Goal: Information Seeking & Learning: Check status

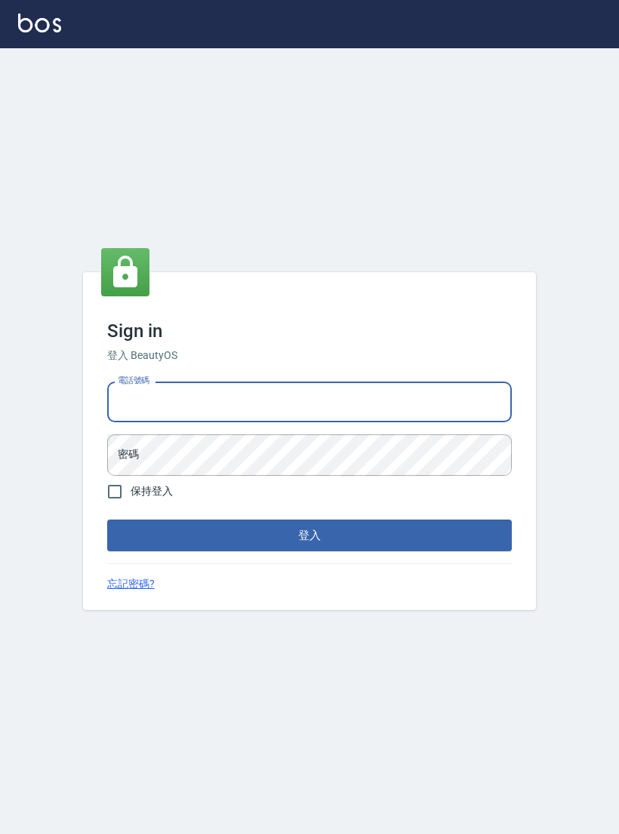
type input "0927152070"
click at [309, 547] on button "登入" at bounding box center [309, 536] width 404 height 32
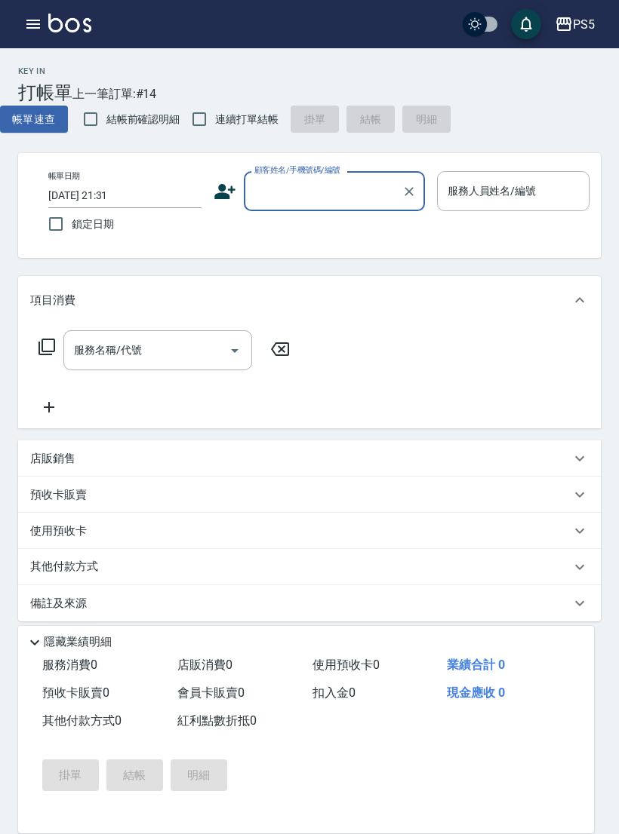
click at [28, 32] on icon "button" at bounding box center [33, 24] width 18 height 18
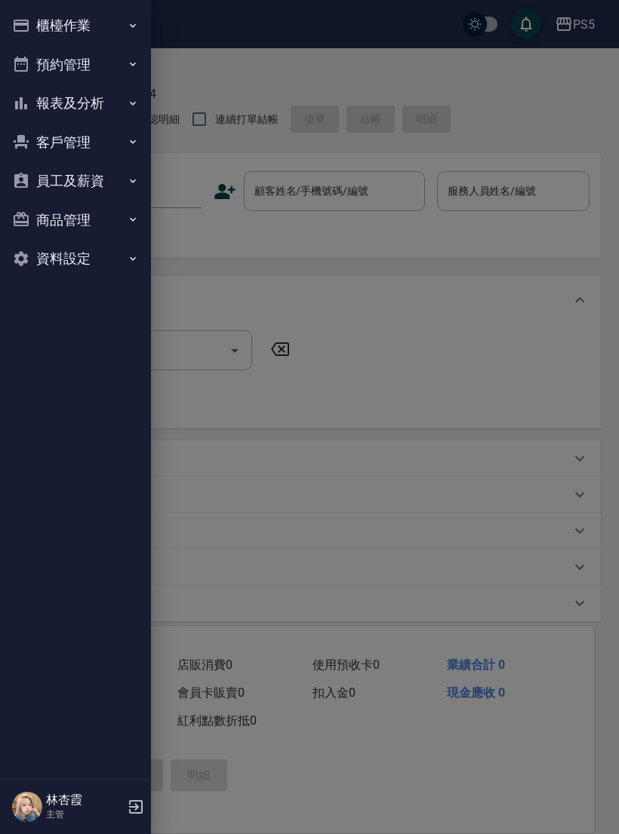
click at [115, 116] on button "報表及分析" at bounding box center [75, 103] width 139 height 39
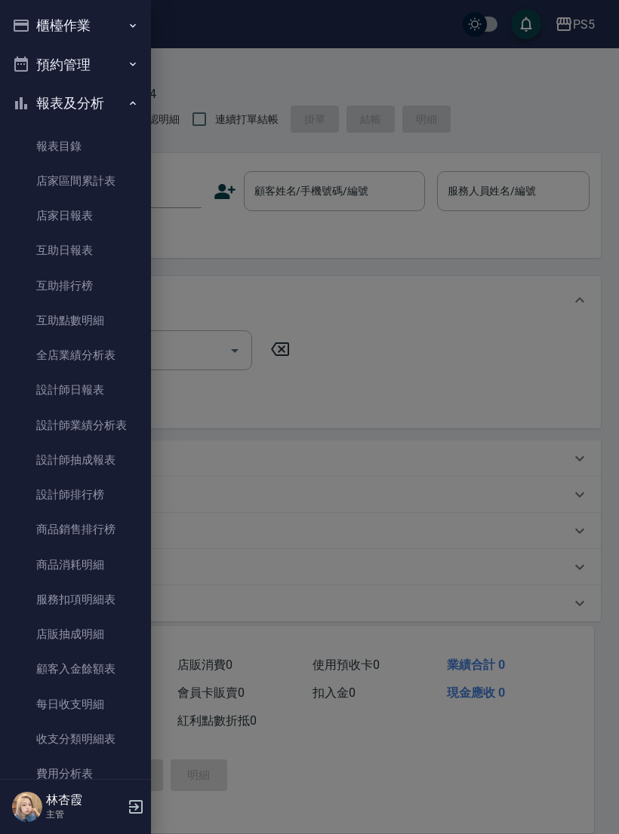
click at [86, 220] on link "店家日報表" at bounding box center [75, 215] width 139 height 35
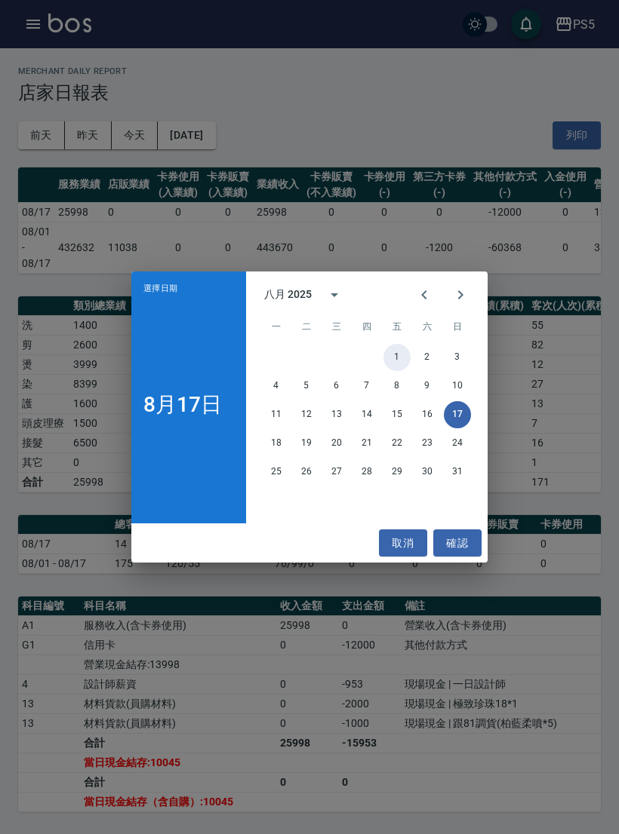
click at [393, 352] on button "1" at bounding box center [396, 357] width 27 height 27
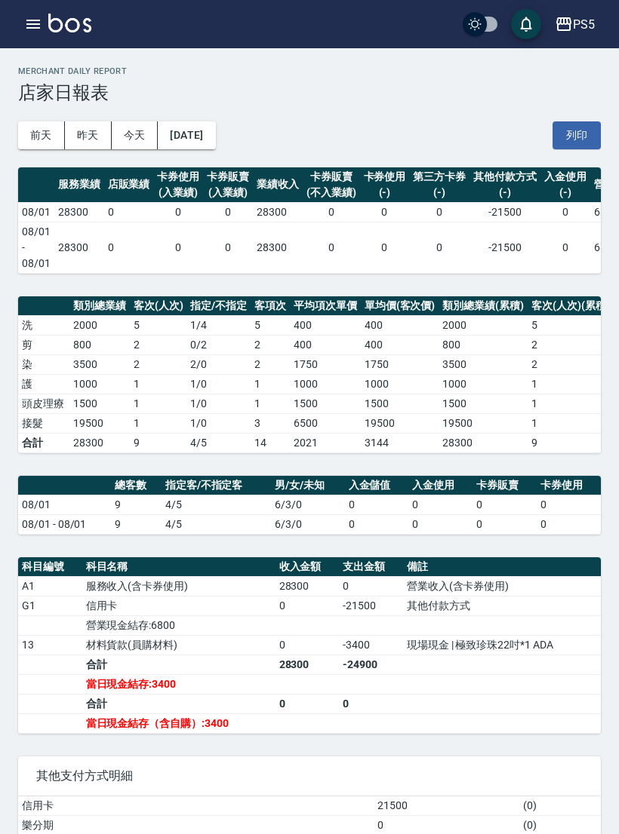
click at [215, 143] on button "[DATE]" at bounding box center [186, 135] width 57 height 28
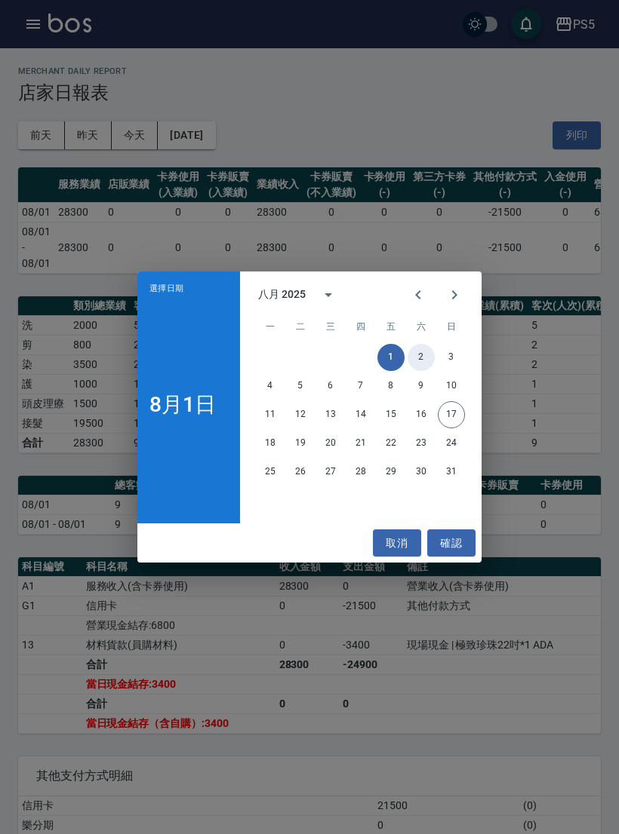
click at [429, 368] on button "2" at bounding box center [420, 357] width 27 height 27
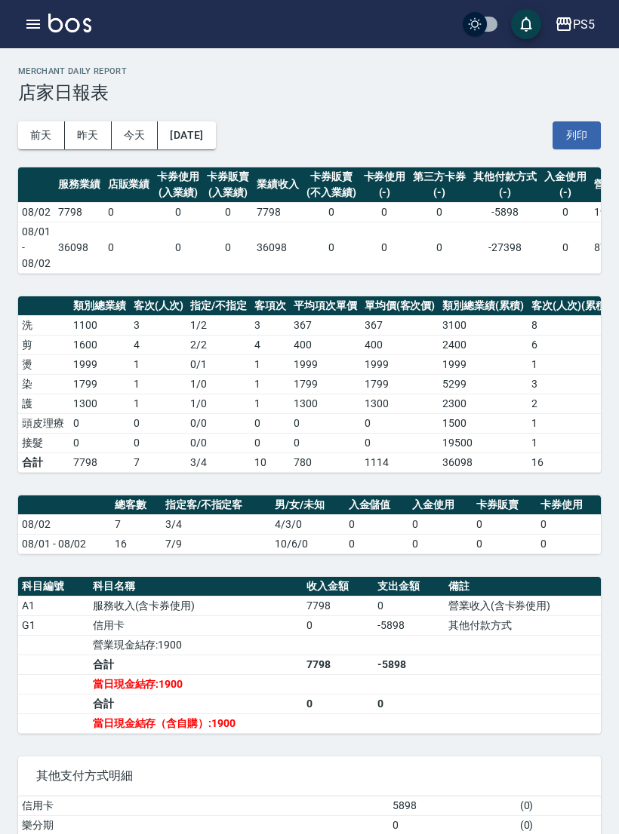
click at [215, 129] on button "[DATE]" at bounding box center [186, 135] width 57 height 28
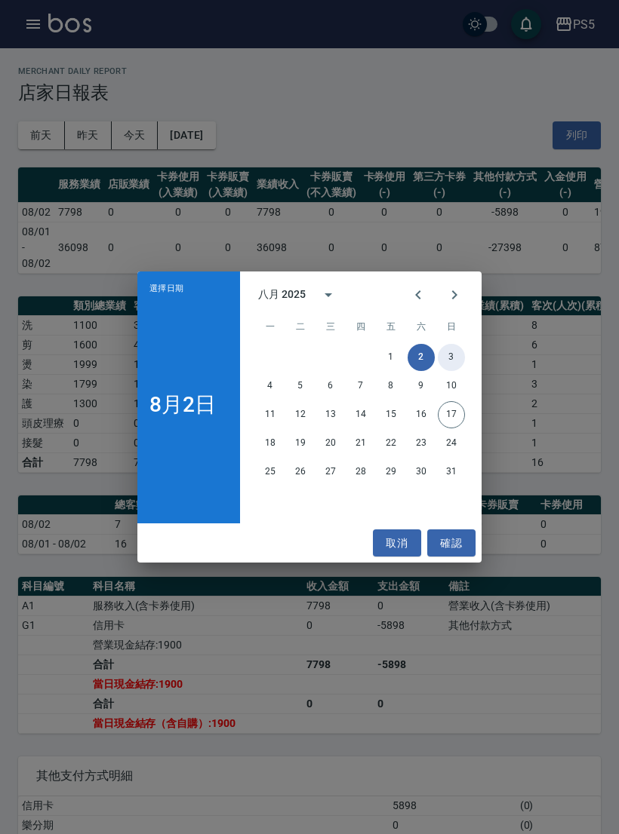
click at [453, 349] on button "3" at bounding box center [451, 357] width 27 height 27
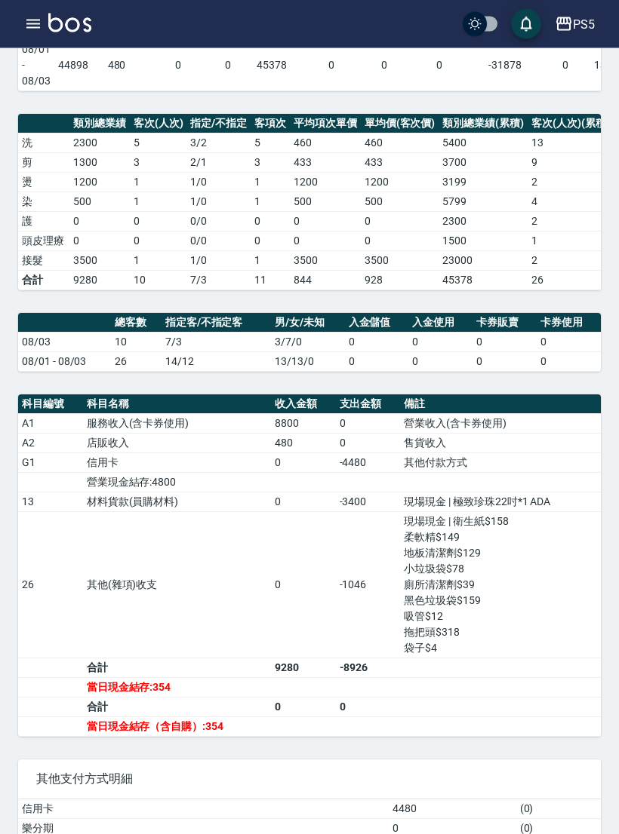
scroll to position [201, 0]
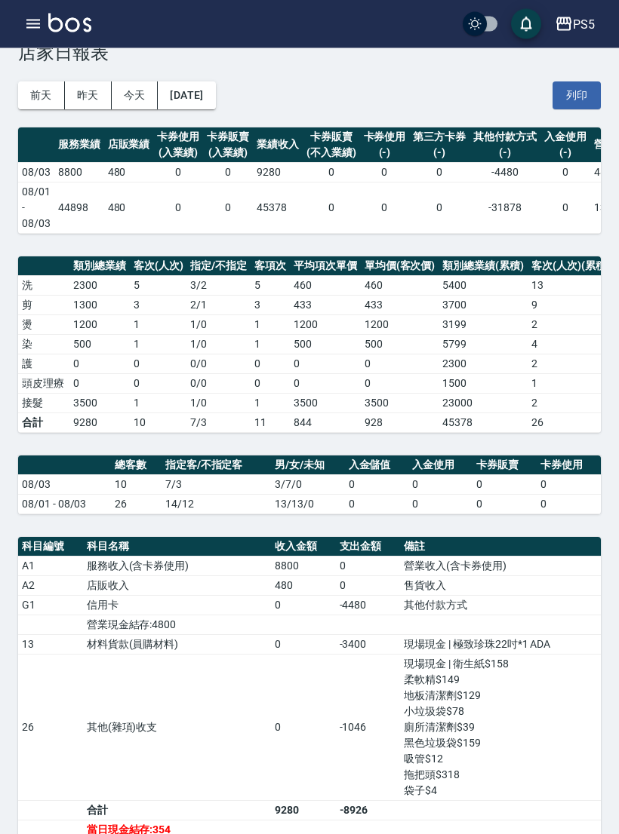
click at [210, 94] on button "[DATE]" at bounding box center [186, 96] width 57 height 28
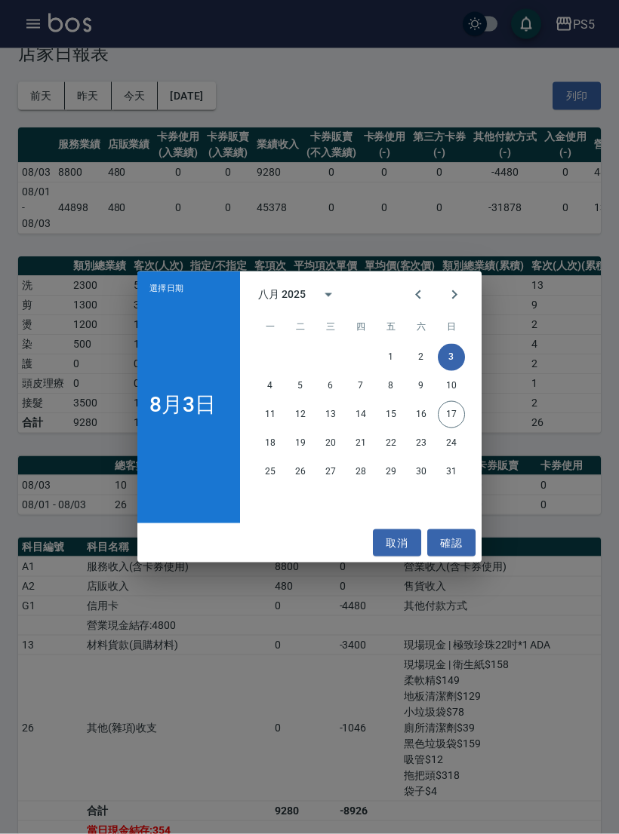
scroll to position [40, 0]
click at [262, 397] on button "4" at bounding box center [270, 386] width 27 height 27
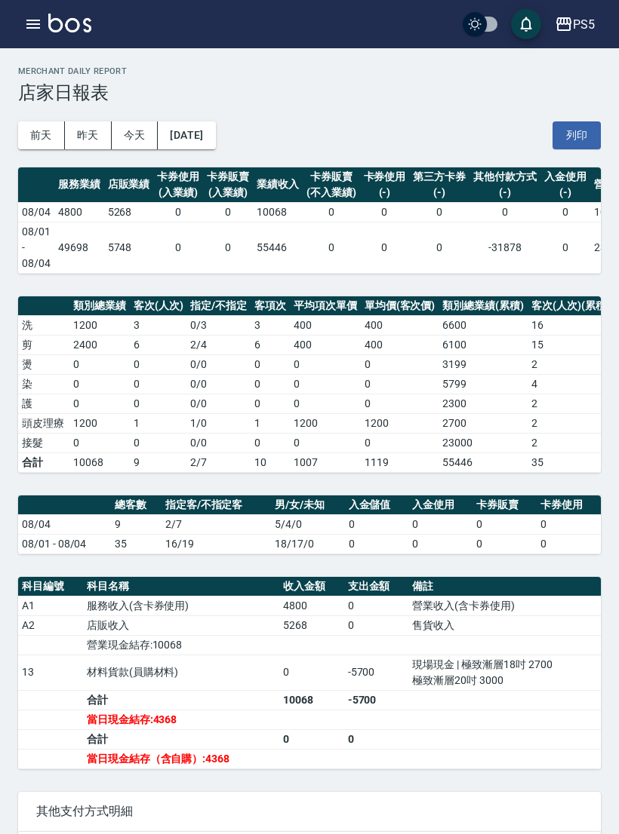
click at [207, 131] on button "[DATE]" at bounding box center [186, 135] width 57 height 28
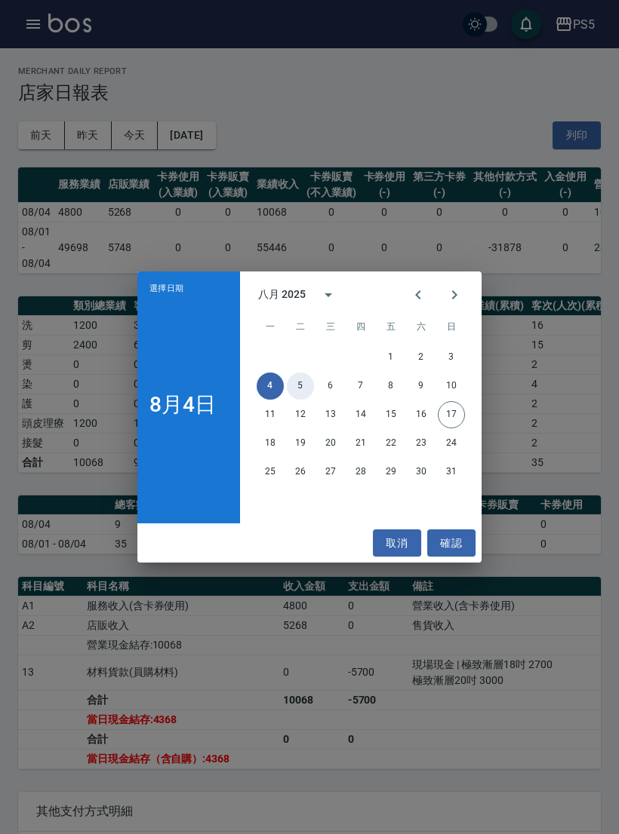
click at [299, 398] on button "5" at bounding box center [300, 386] width 27 height 27
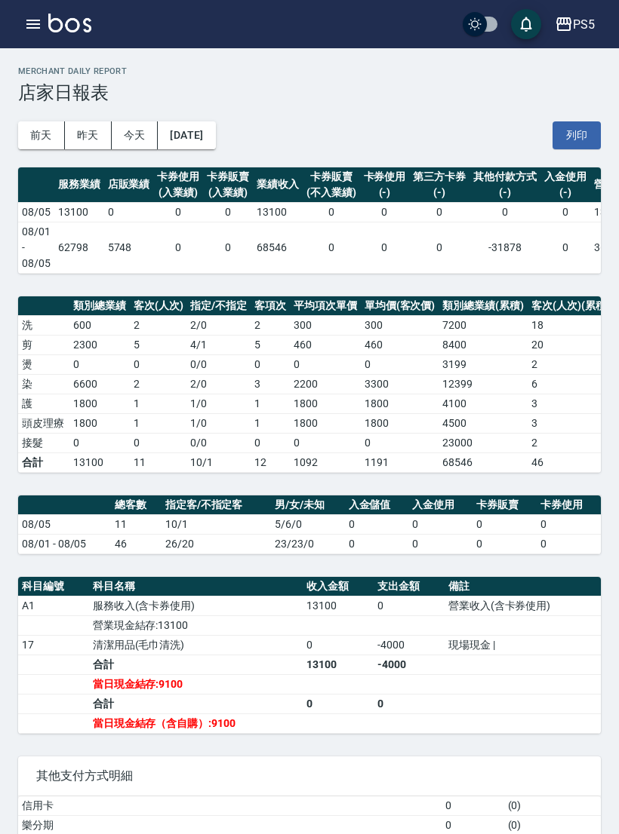
click at [212, 123] on button "[DATE]" at bounding box center [186, 135] width 57 height 28
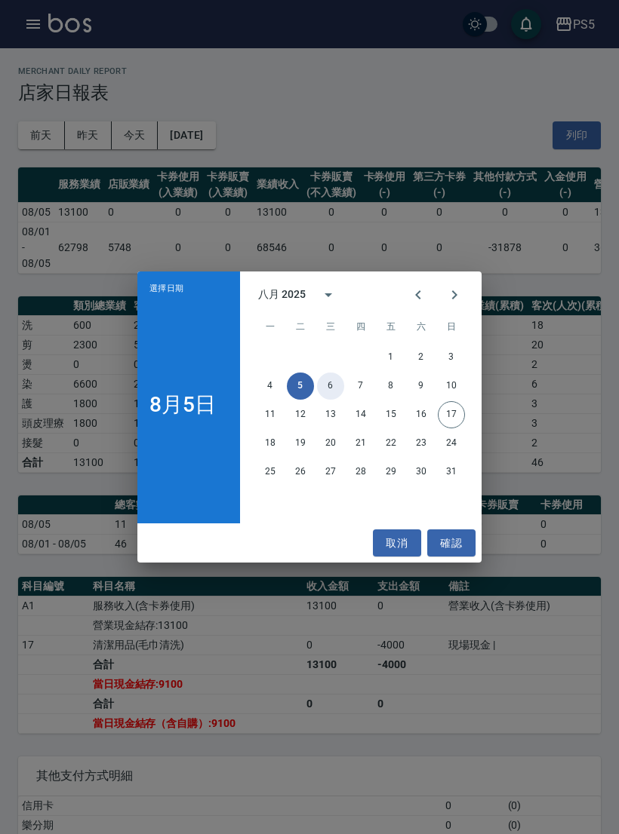
click at [323, 400] on button "6" at bounding box center [330, 386] width 27 height 27
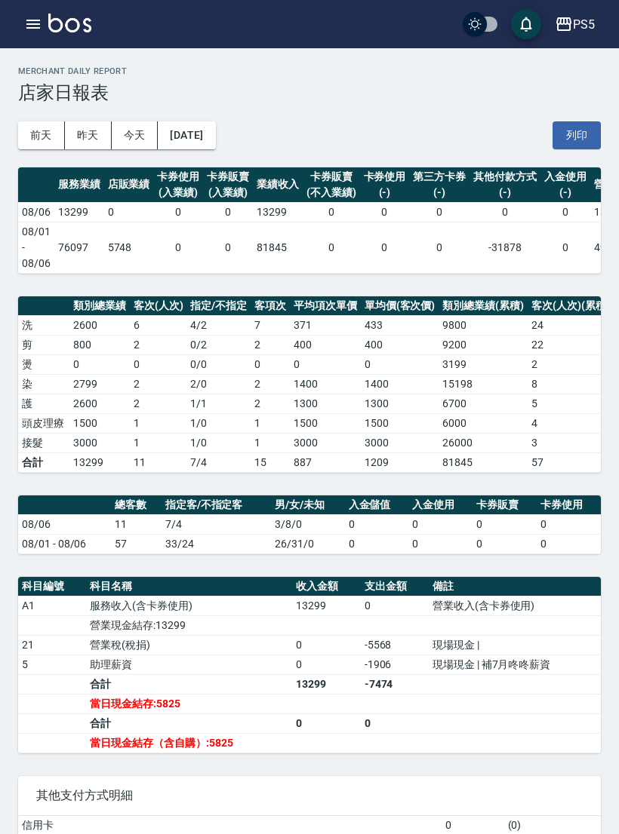
click at [215, 143] on button "[DATE]" at bounding box center [186, 135] width 57 height 28
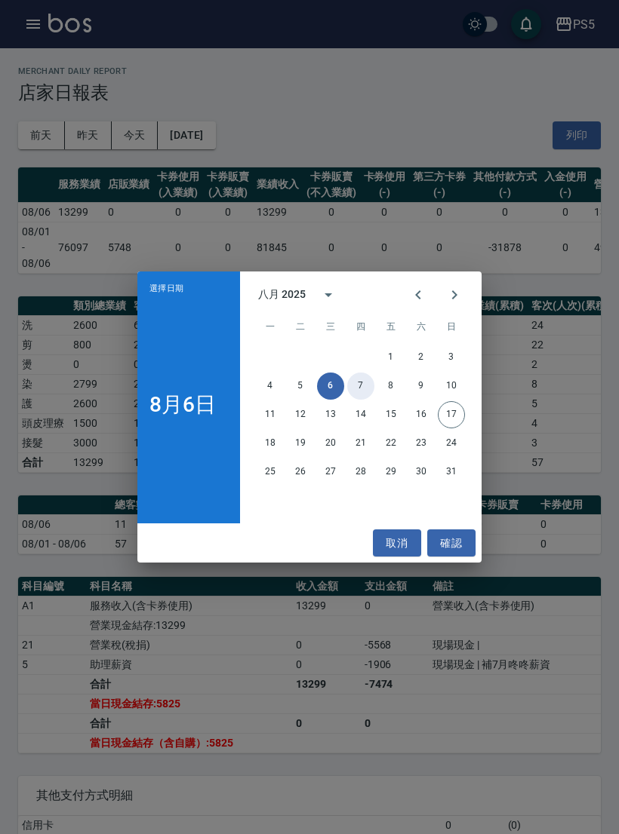
click at [361, 397] on button "7" at bounding box center [360, 386] width 27 height 27
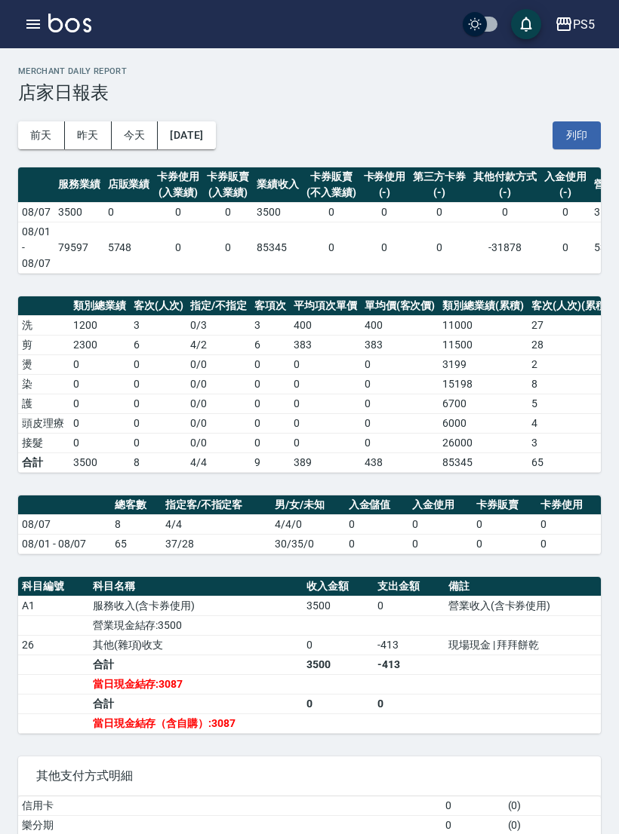
click at [213, 128] on button "[DATE]" at bounding box center [186, 135] width 57 height 28
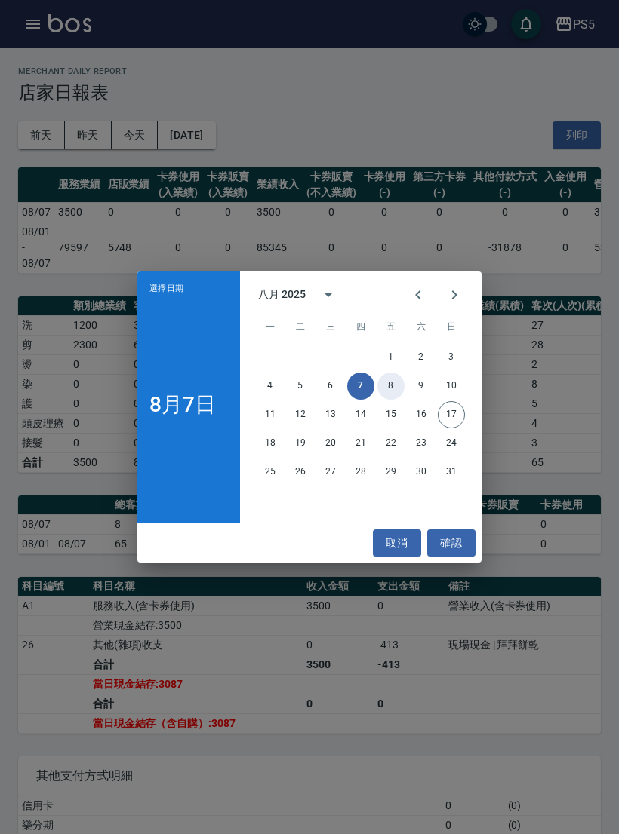
click at [390, 393] on button "8" at bounding box center [390, 386] width 27 height 27
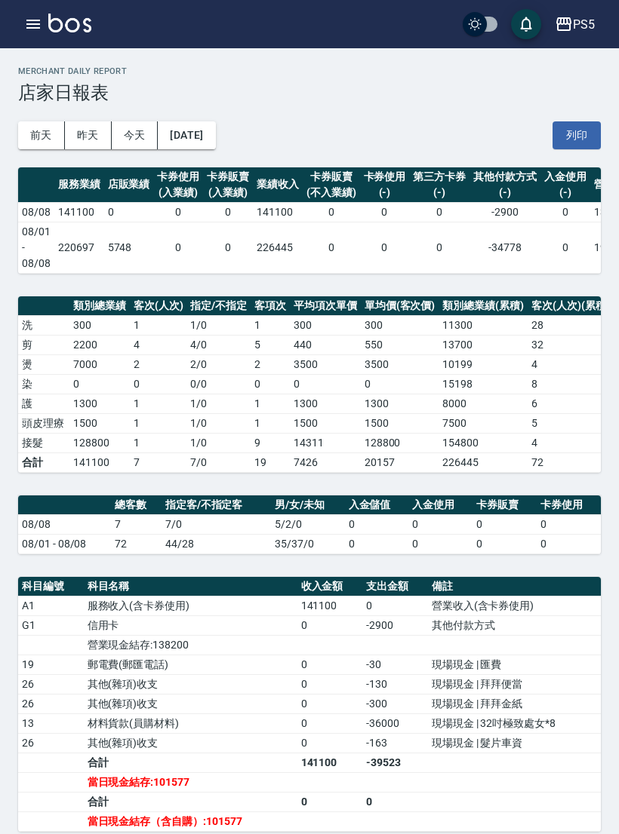
click at [215, 134] on button "[DATE]" at bounding box center [186, 135] width 57 height 28
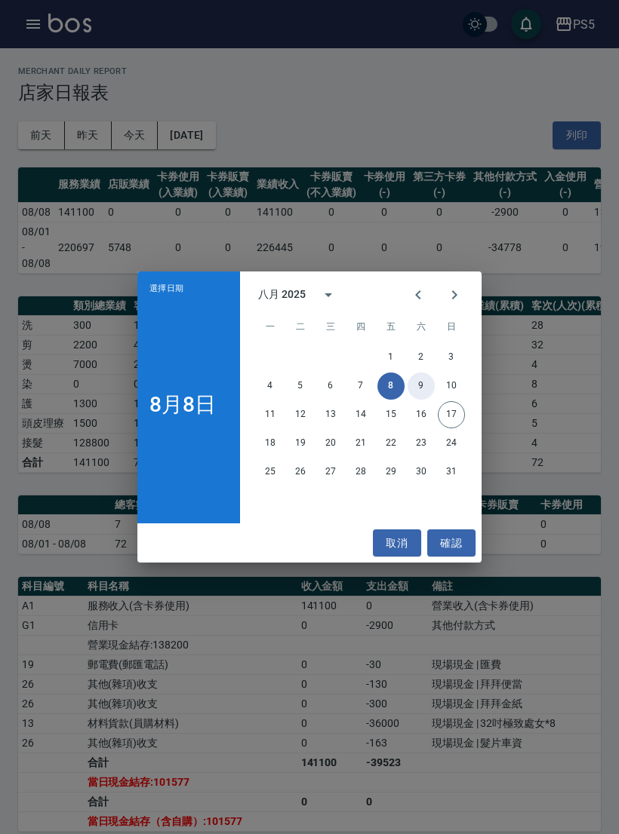
click at [419, 400] on button "9" at bounding box center [420, 386] width 27 height 27
